Goal: Task Accomplishment & Management: Manage account settings

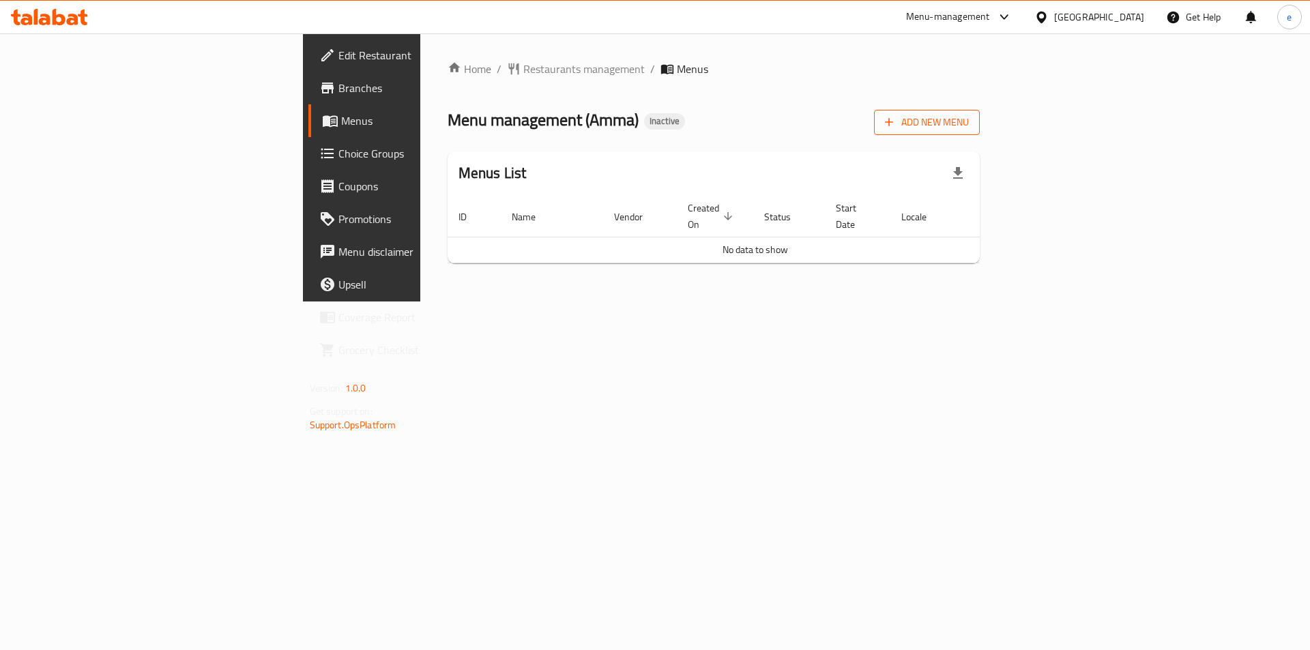
click at [969, 121] on span "Add New Menu" at bounding box center [927, 122] width 84 height 17
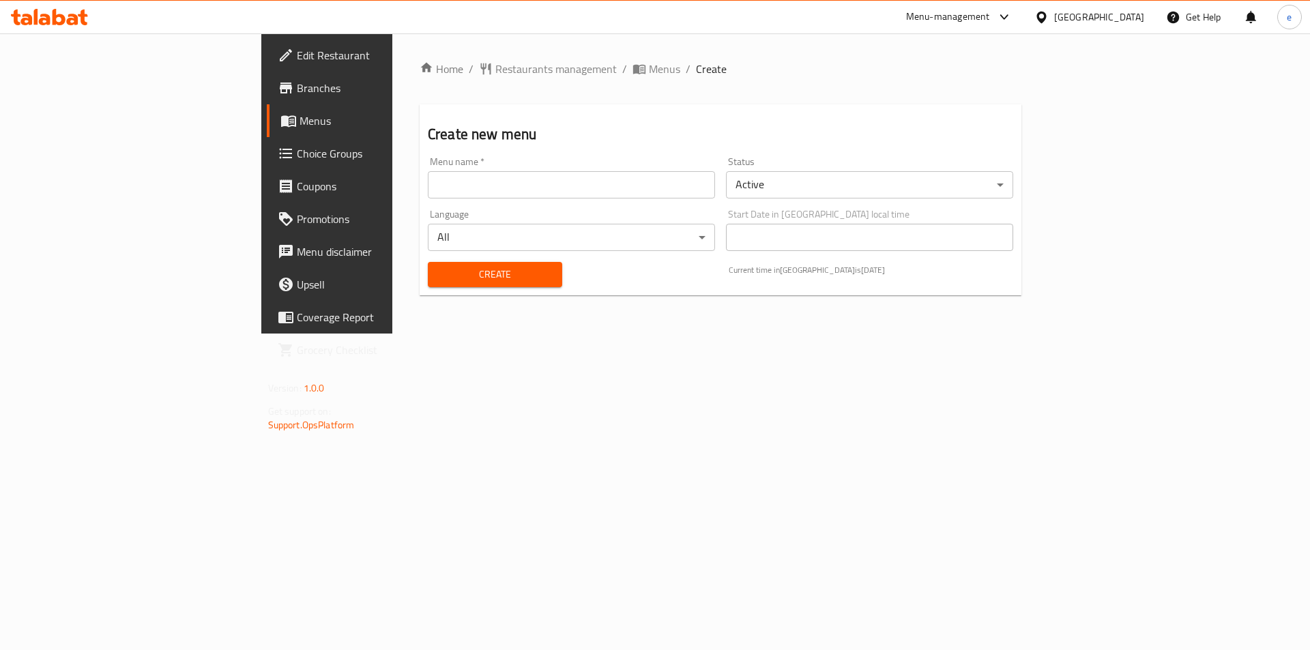
drag, startPoint x: 496, startPoint y: 214, endPoint x: 486, endPoint y: 193, distance: 22.9
click at [495, 214] on div "Language All ​" at bounding box center [571, 230] width 287 height 42
click at [487, 190] on input "text" at bounding box center [571, 184] width 287 height 27
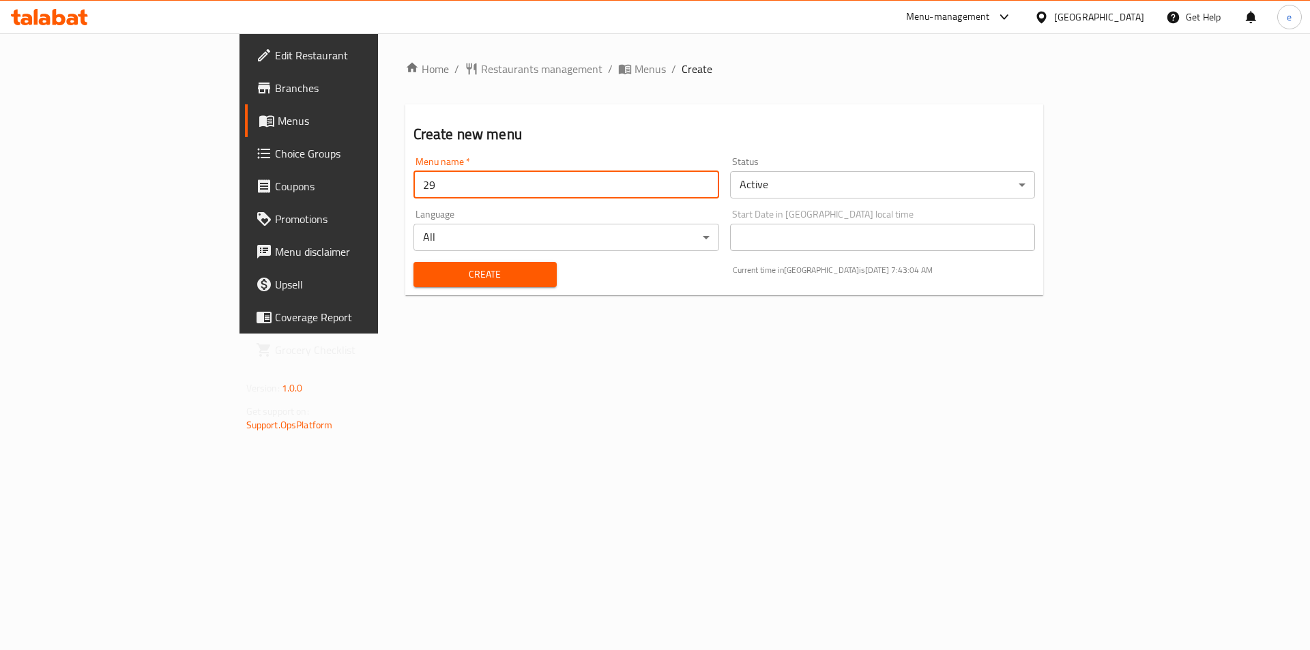
type input "[DATE]"
click at [424, 273] on span "Create" at bounding box center [484, 274] width 121 height 17
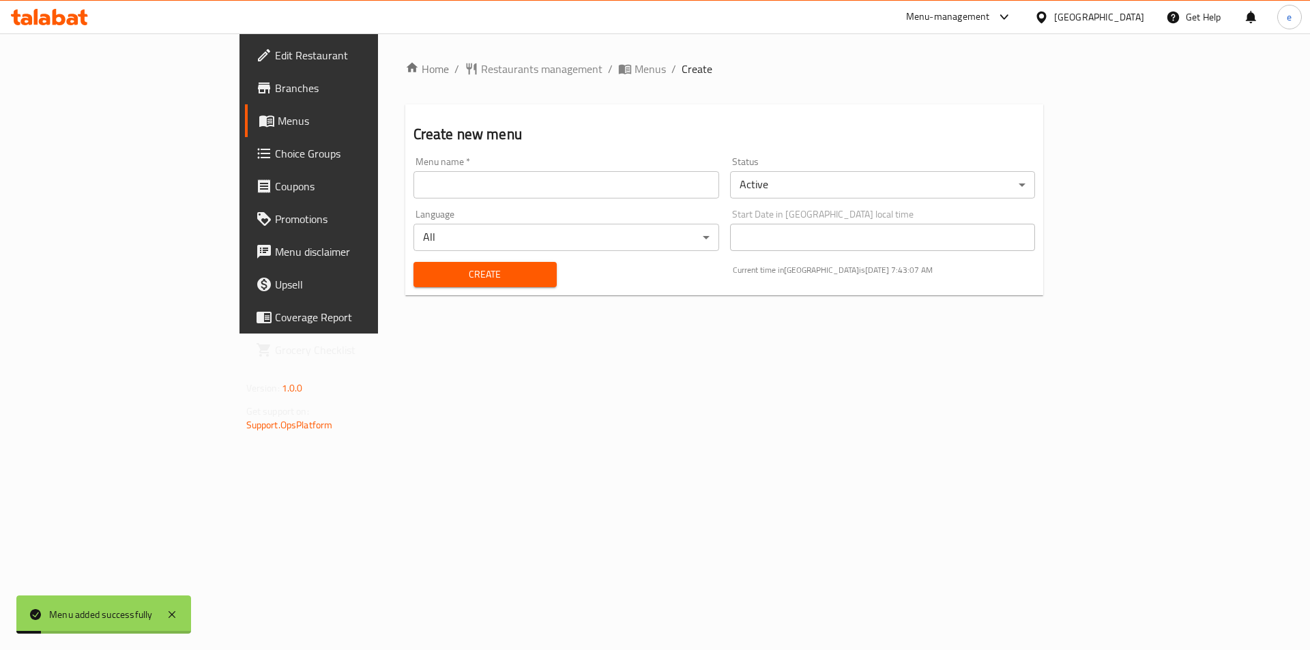
click at [278, 116] on span "Menus" at bounding box center [363, 121] width 170 height 16
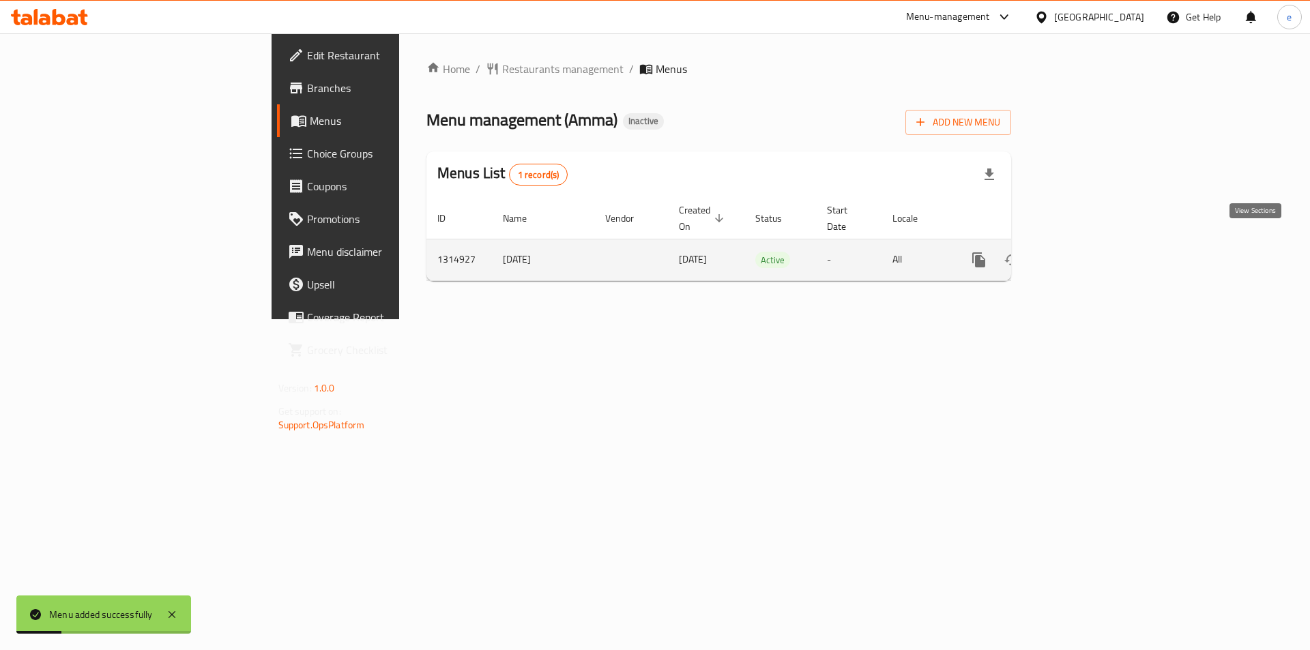
click at [1094, 244] on link "enhanced table" at bounding box center [1077, 260] width 33 height 33
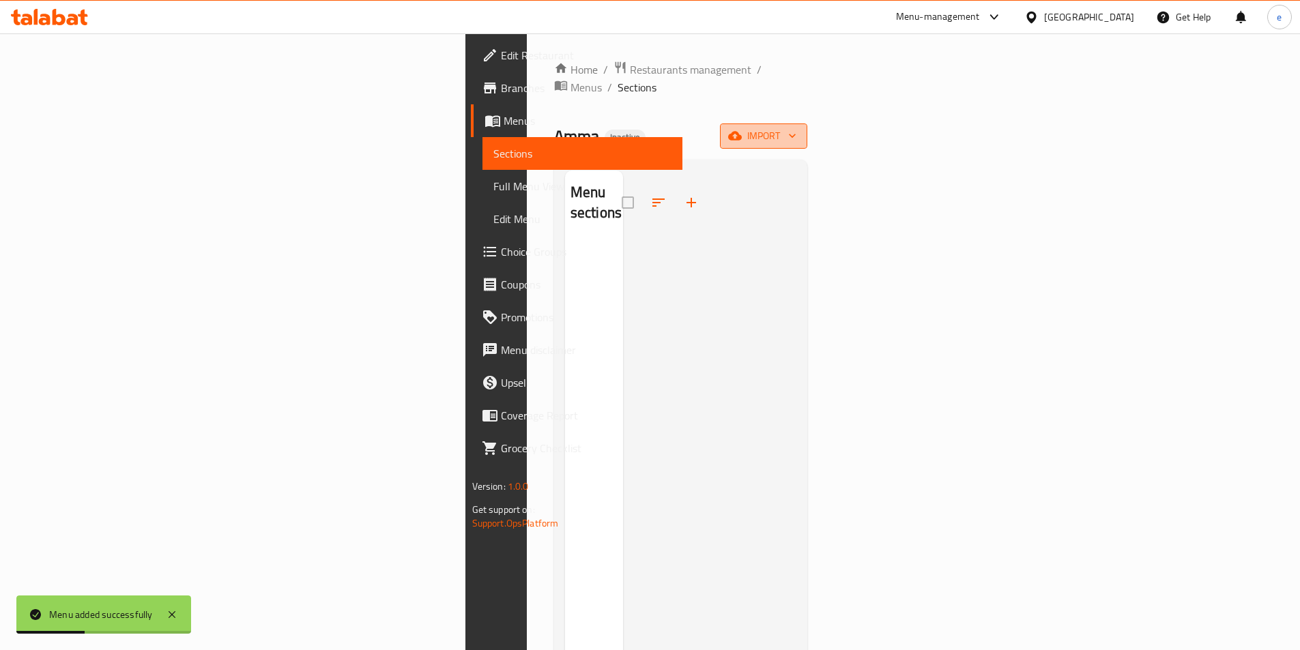
click at [796, 128] on span "import" at bounding box center [763, 136] width 65 height 17
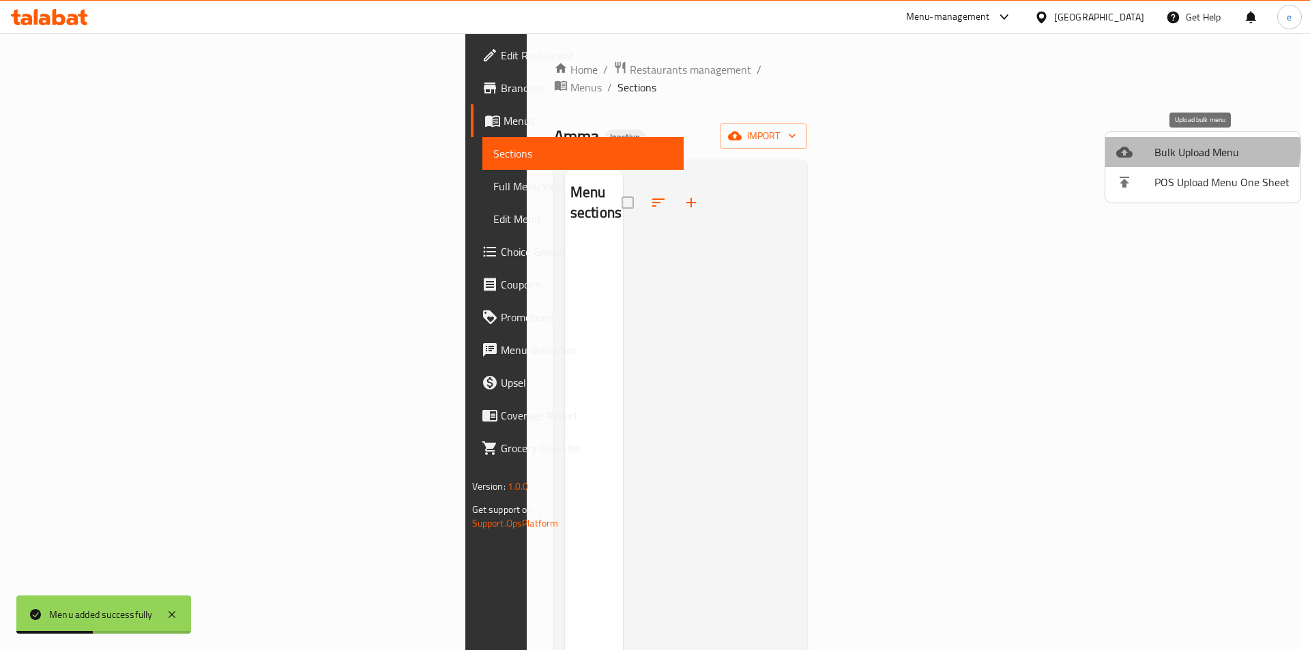
click at [1169, 149] on span "Bulk Upload Menu" at bounding box center [1221, 152] width 135 height 16
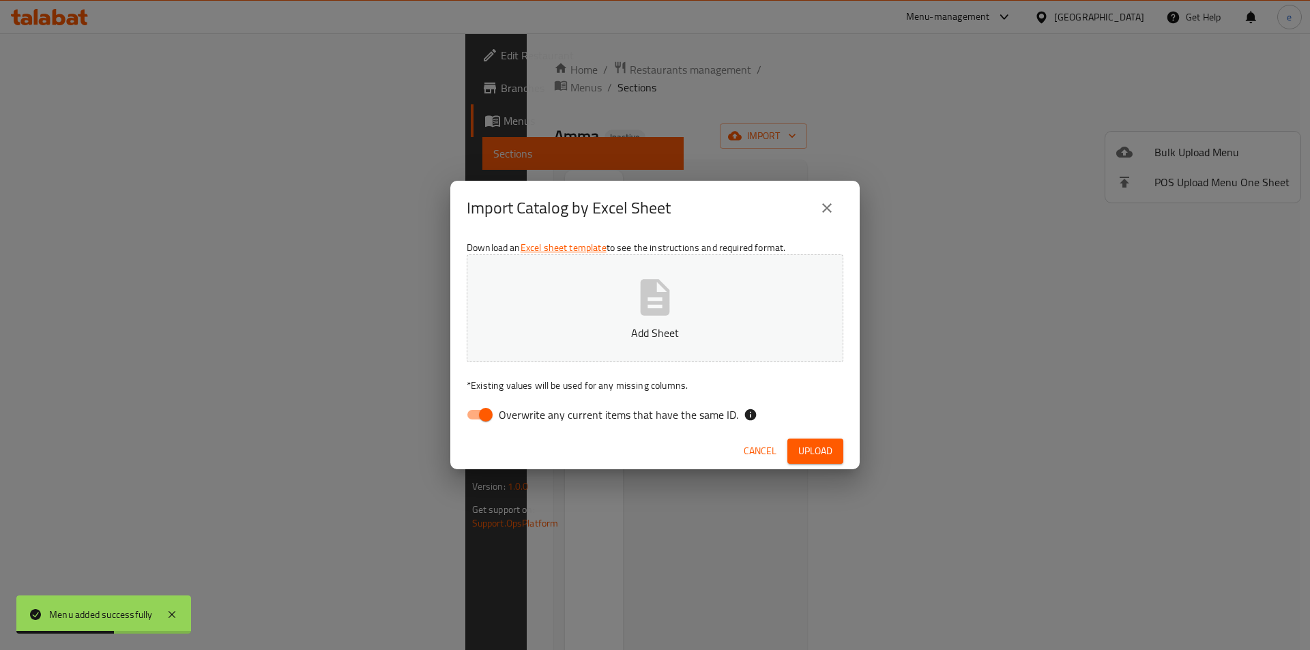
click at [499, 399] on div "Download an Excel sheet template to see the instructions and required format. A…" at bounding box center [654, 334] width 409 height 198
click at [484, 412] on input "Overwrite any current items that have the same ID." at bounding box center [486, 415] width 78 height 26
checkbox input "false"
click at [583, 327] on p "Add Sheet" at bounding box center [655, 333] width 334 height 16
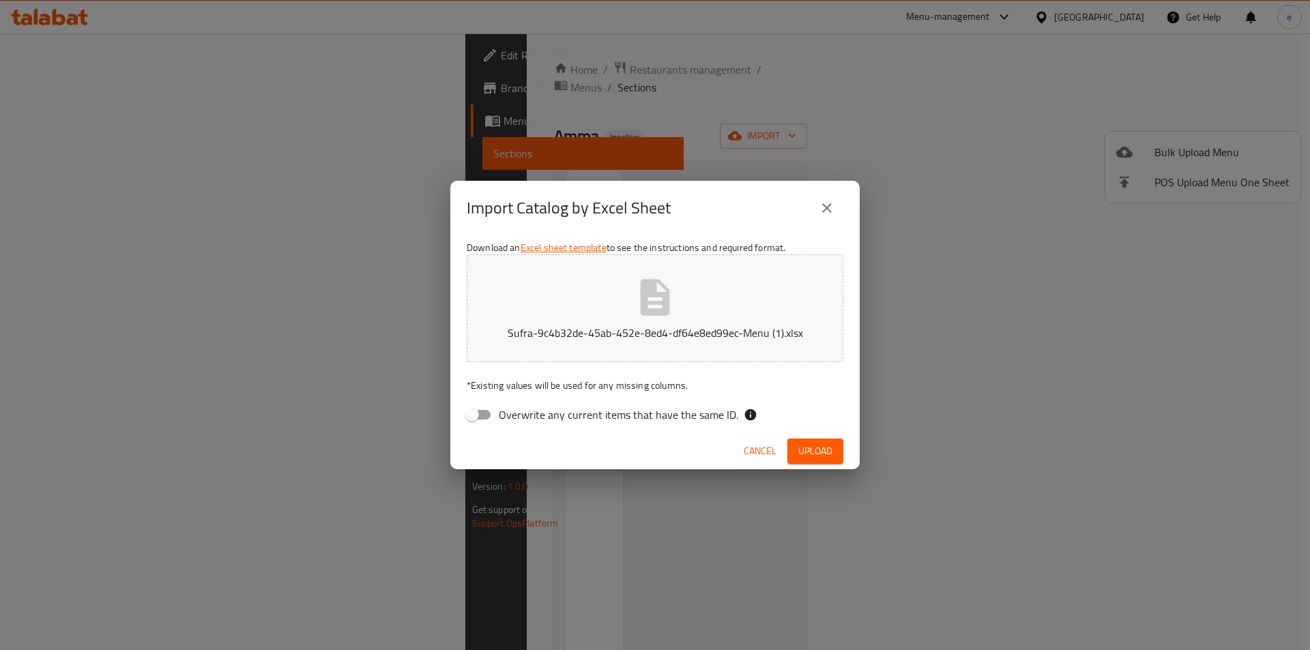
click at [812, 451] on span "Upload" at bounding box center [815, 451] width 34 height 17
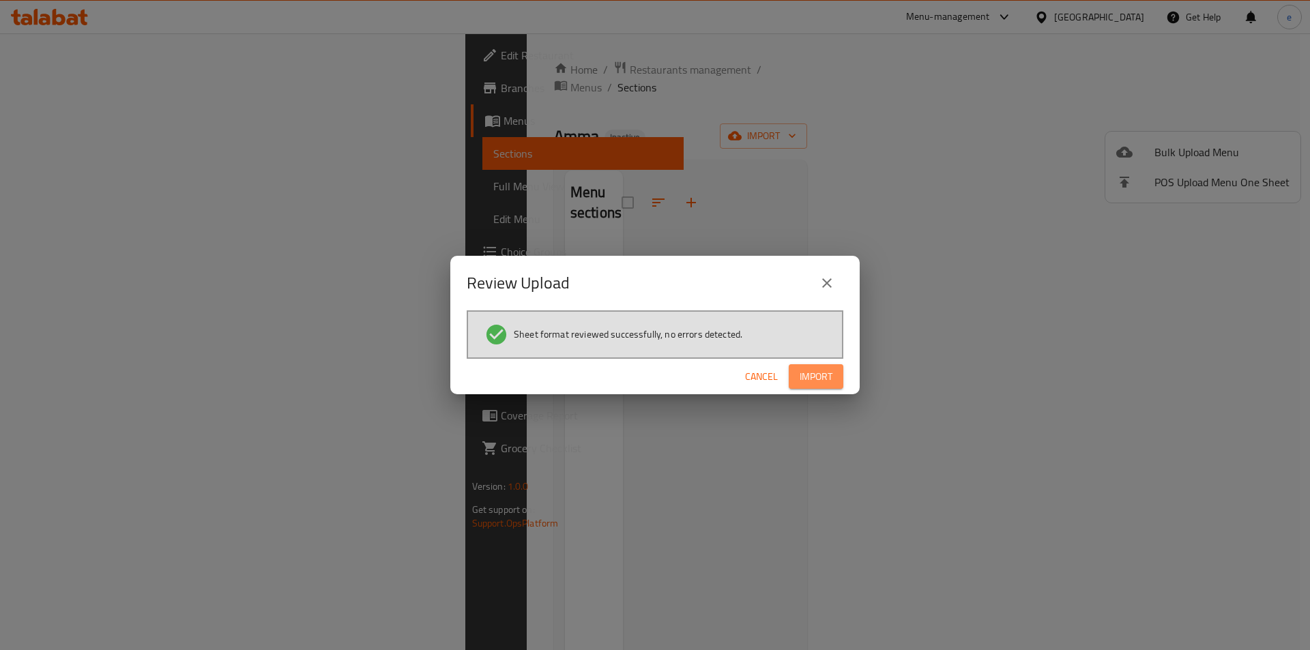
click at [834, 381] on button "Import" at bounding box center [816, 376] width 55 height 25
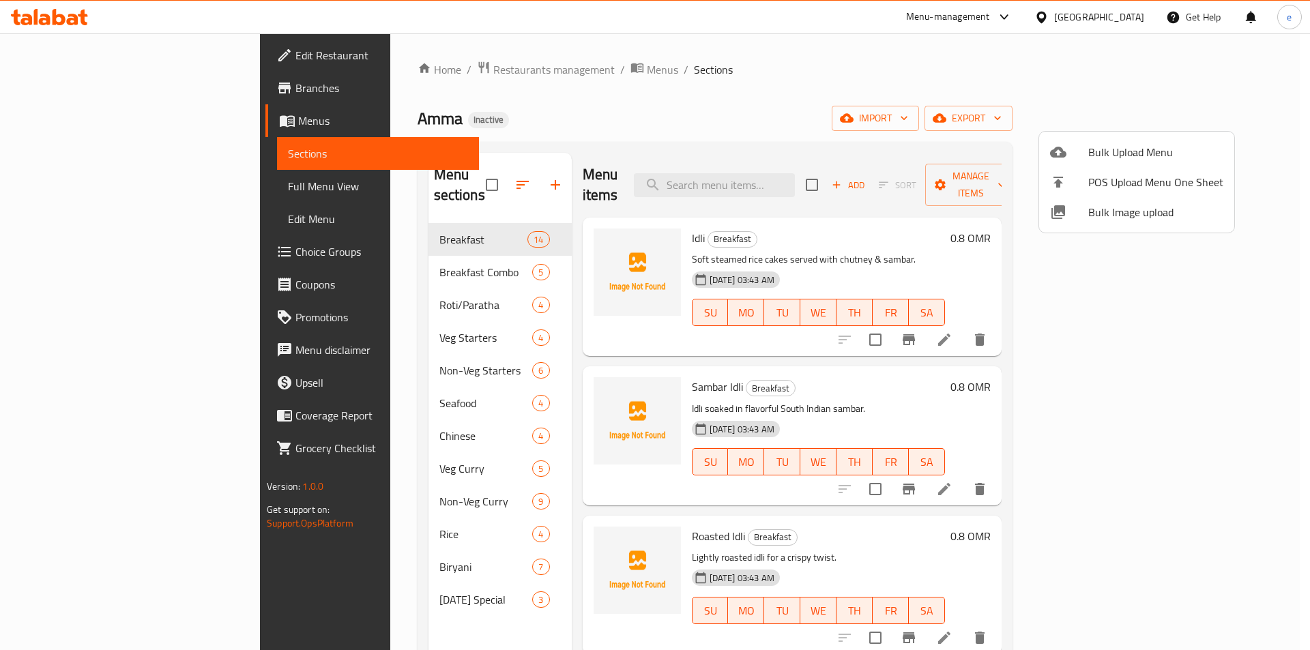
click at [117, 182] on div at bounding box center [655, 325] width 1310 height 650
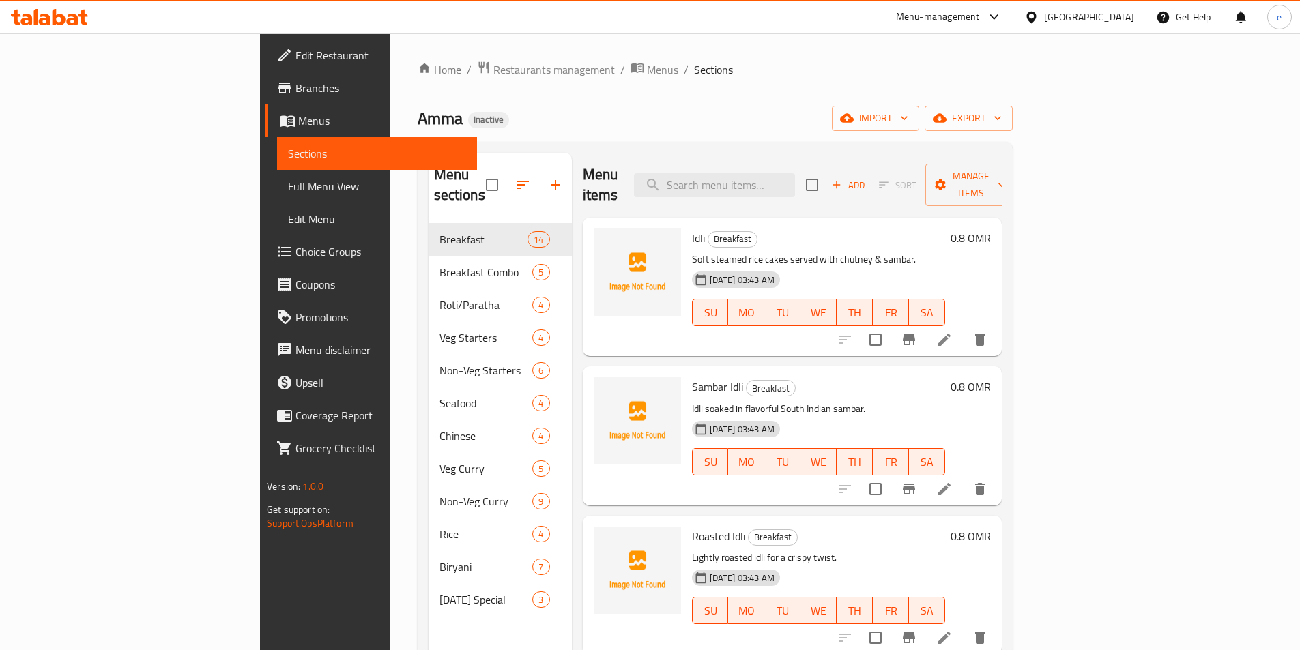
click at [288, 192] on span "Full Menu View" at bounding box center [377, 186] width 178 height 16
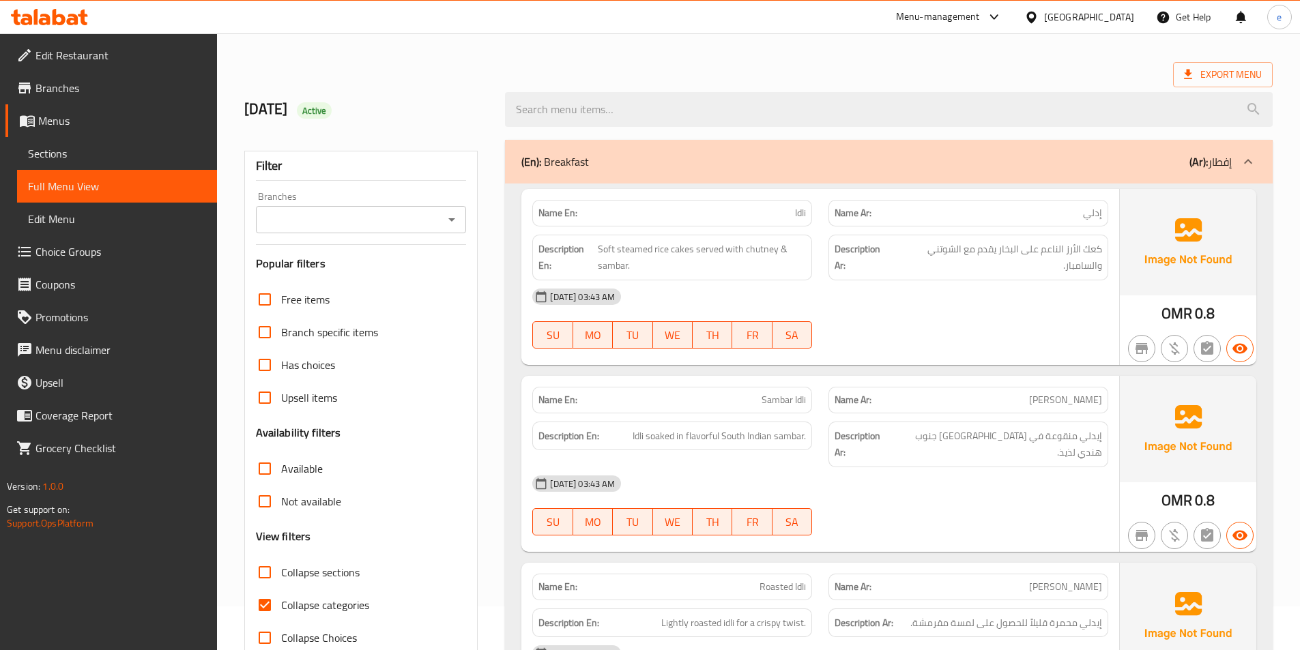
scroll to position [68, 0]
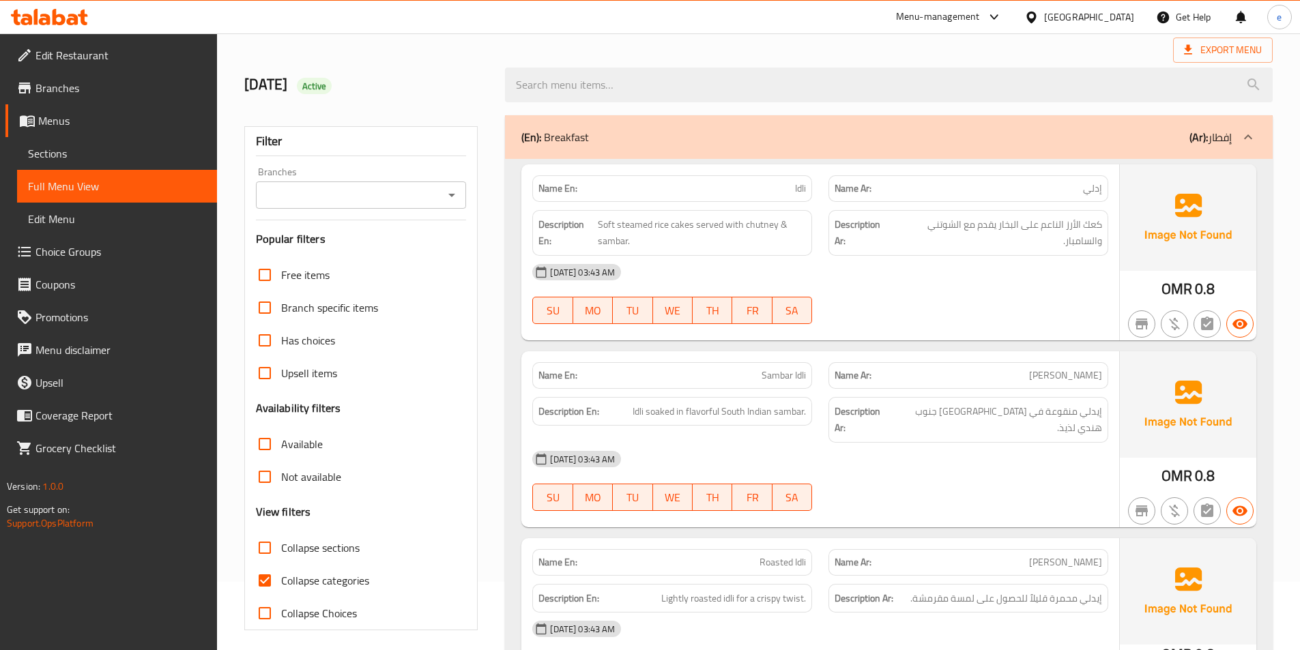
click at [322, 577] on span "Collapse categories" at bounding box center [325, 580] width 88 height 16
click at [281, 577] on input "Collapse categories" at bounding box center [264, 580] width 33 height 33
checkbox input "false"
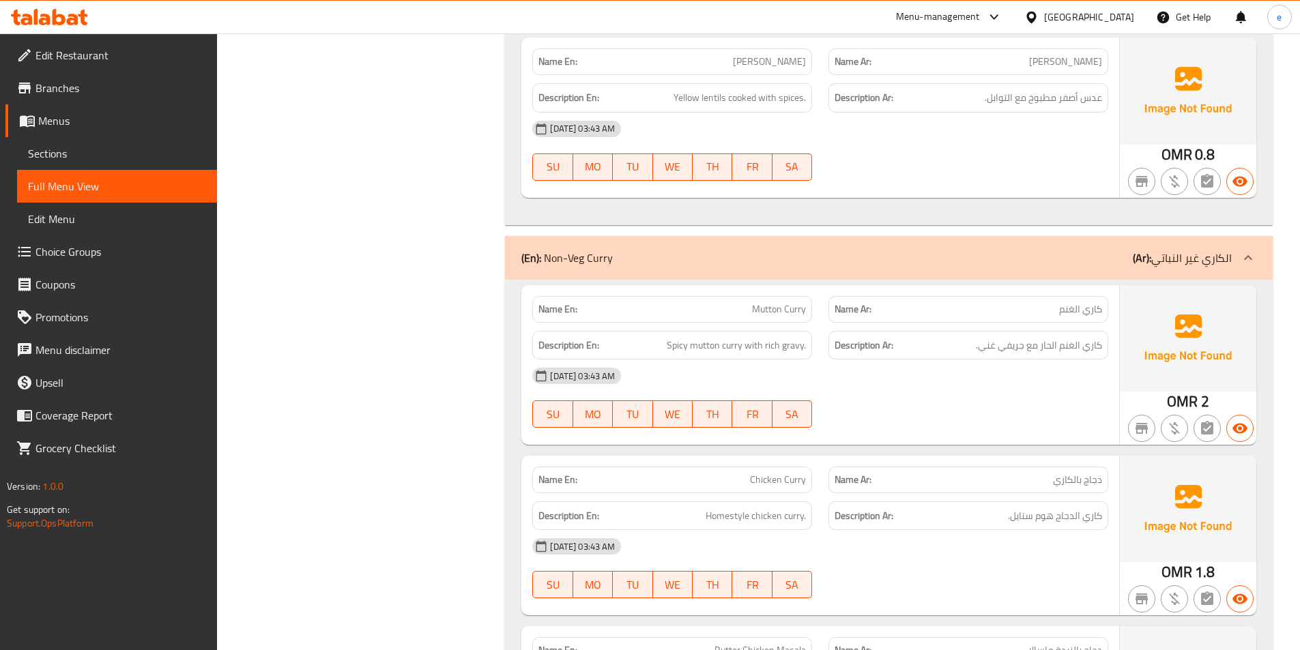
scroll to position [0, 0]
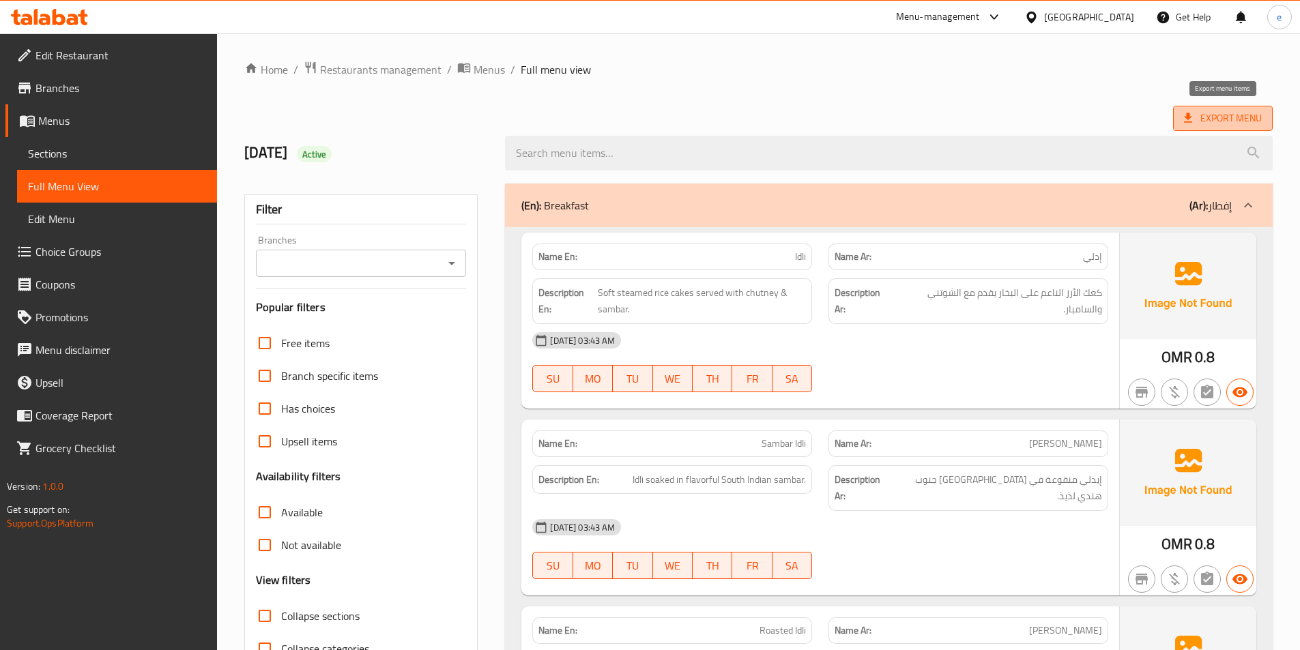
click at [1249, 113] on span "Export Menu" at bounding box center [1223, 118] width 78 height 17
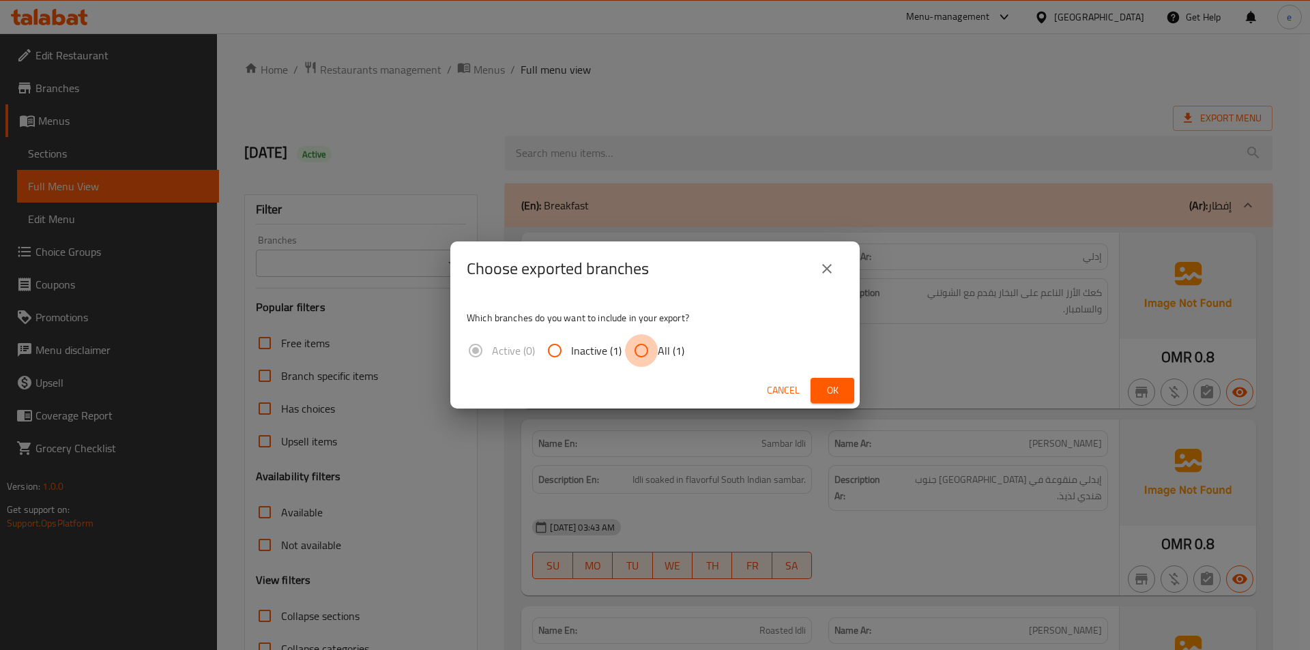
click at [649, 345] on input "All (1)" at bounding box center [641, 350] width 33 height 33
radio input "true"
drag, startPoint x: 854, startPoint y: 380, endPoint x: 845, endPoint y: 383, distance: 9.3
click at [851, 379] on div "Cancel Ok" at bounding box center [654, 391] width 409 height 36
click at [843, 383] on button "Ok" at bounding box center [833, 390] width 44 height 25
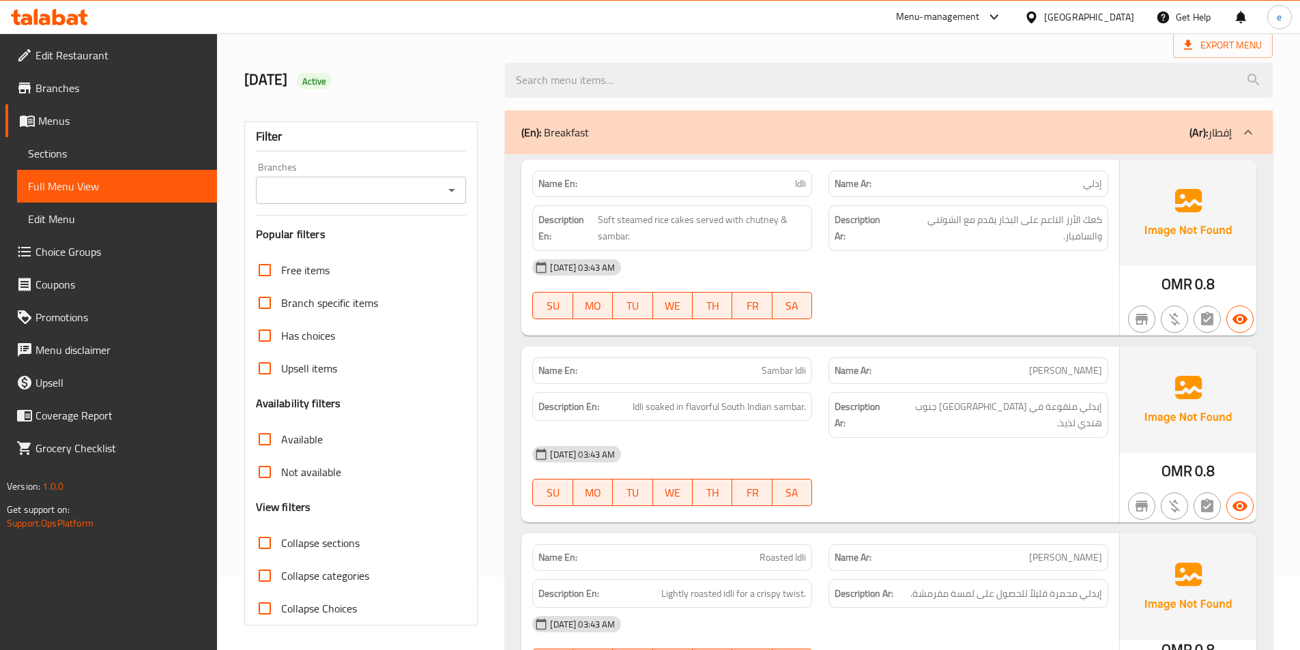
scroll to position [205, 0]
